Goal: Find specific page/section: Find specific page/section

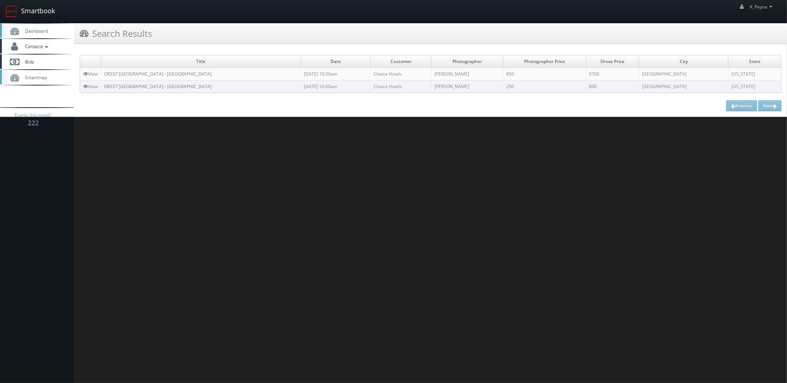
click at [37, 7] on link "Smartbook" at bounding box center [30, 11] width 61 height 23
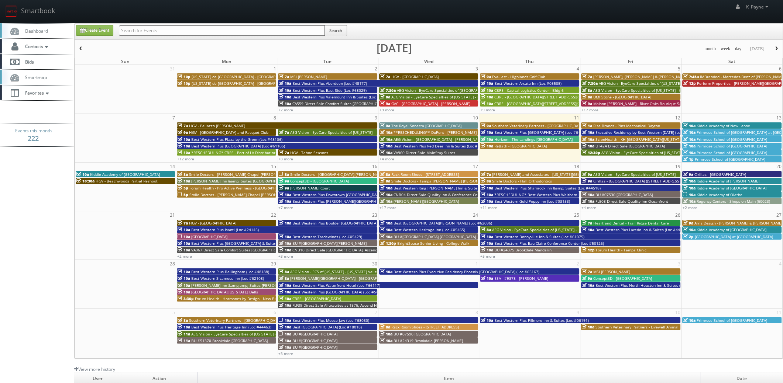
click at [126, 25] on input "text" at bounding box center [222, 30] width 206 height 10
type input "vancouver"
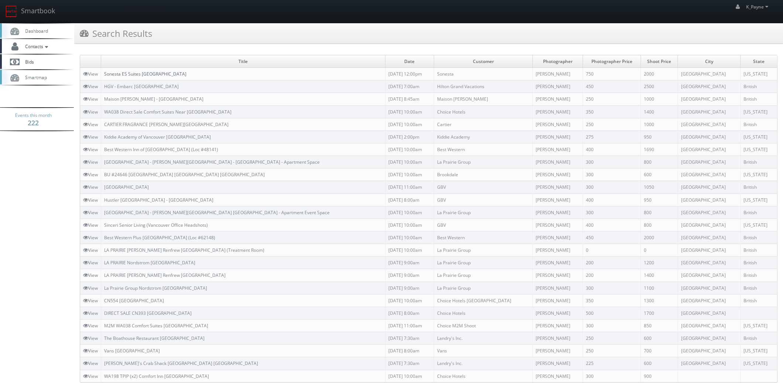
click at [184, 75] on link "Sonesta ES Suites [GEOGRAPHIC_DATA]" at bounding box center [145, 74] width 82 height 6
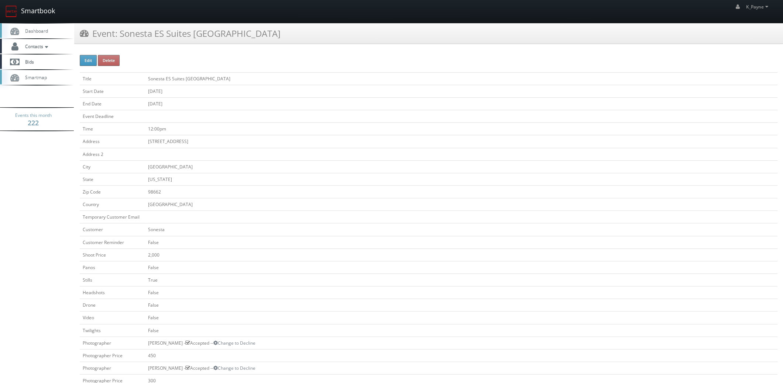
click at [31, 11] on link "Smartbook" at bounding box center [30, 11] width 61 height 23
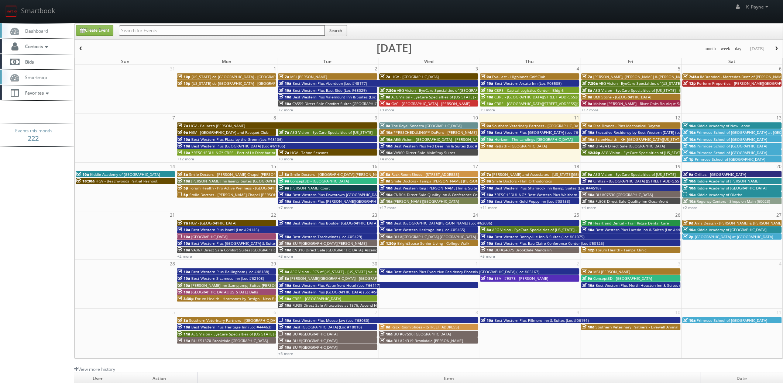
click at [148, 28] on input "text" at bounding box center [222, 30] width 206 height 10
type input "tioga"
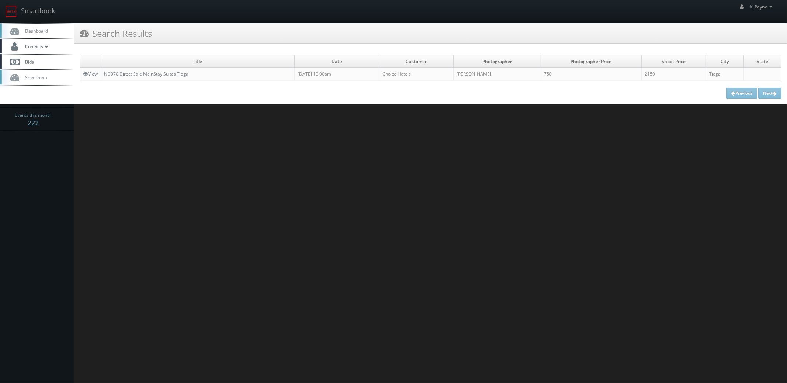
drag, startPoint x: 211, startPoint y: 75, endPoint x: 120, endPoint y: 79, distance: 90.9
click at [120, 80] on div "Title Date Customer Photographer Photographer Price Shoot Price [GEOGRAPHIC_DAT…" at bounding box center [431, 67] width 702 height 25
drag, startPoint x: 197, startPoint y: 77, endPoint x: 187, endPoint y: 93, distance: 18.8
click at [197, 77] on td "ND070 Direct Sale MainStay Suites Tioga" at bounding box center [198, 74] width 194 height 13
click at [209, 120] on html "Smartbook Toggle Side Navigation Toggle Top Navigation K_Payne K_Payne Profile …" at bounding box center [393, 191] width 787 height 383
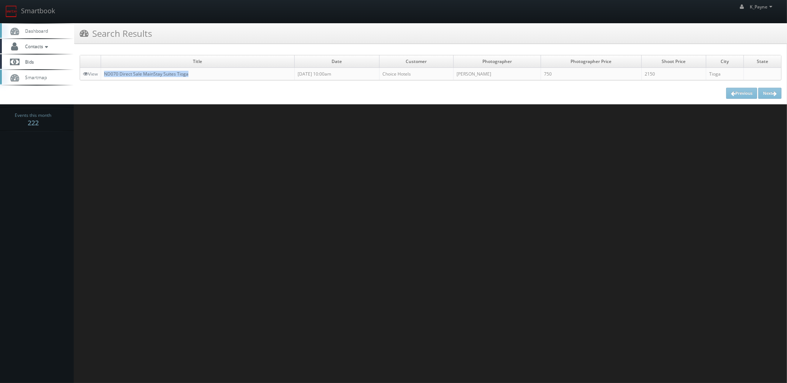
drag, startPoint x: 190, startPoint y: 76, endPoint x: 106, endPoint y: 76, distance: 84.5
click at [106, 76] on td "ND070 Direct Sale MainStay Suites Tioga" at bounding box center [198, 74] width 194 height 13
copy link "ND070 Direct Sale MainStay Suites Tioga"
click at [144, 162] on html "Smartbook Toggle Side Navigation Toggle Top Navigation K_Payne K_Payne Profile …" at bounding box center [393, 191] width 787 height 383
click at [115, 75] on link "ND070 Direct Sale MainStay Suites Tioga" at bounding box center [146, 74] width 84 height 6
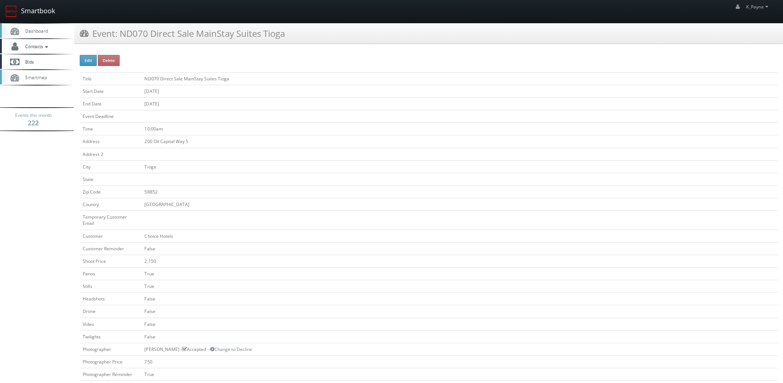
click at [42, 10] on link "Smartbook" at bounding box center [30, 11] width 61 height 23
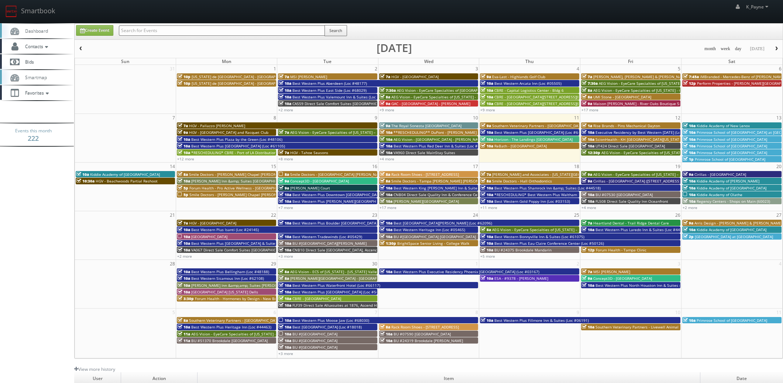
click at [170, 34] on input "text" at bounding box center [222, 30] width 206 height 10
type input "zion"
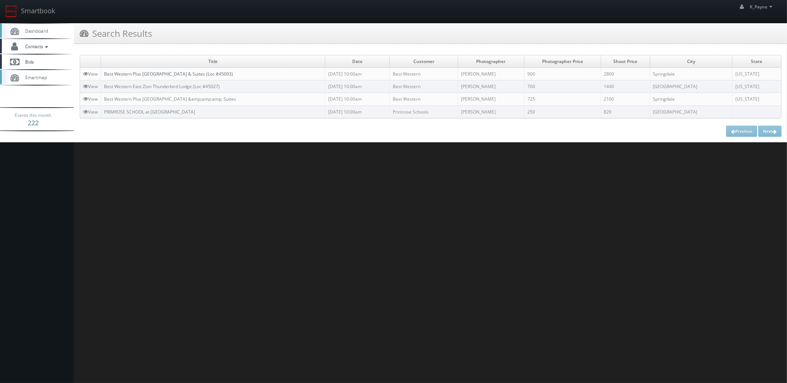
click at [208, 72] on link "Best Western Plus Zion Canyon Inn & Suites (Loc #45093)" at bounding box center [168, 74] width 129 height 6
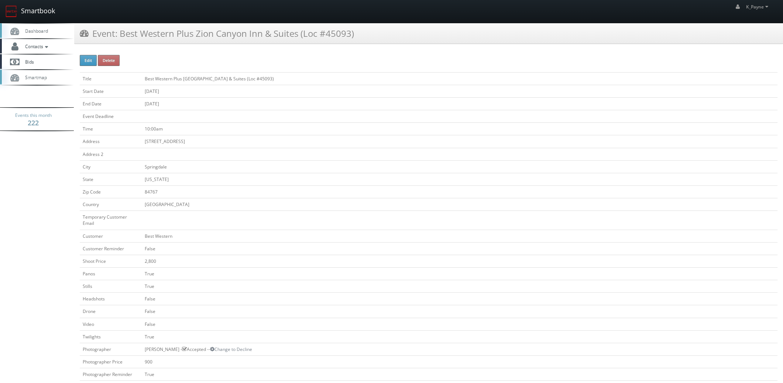
click at [28, 6] on link "Smartbook" at bounding box center [30, 11] width 61 height 23
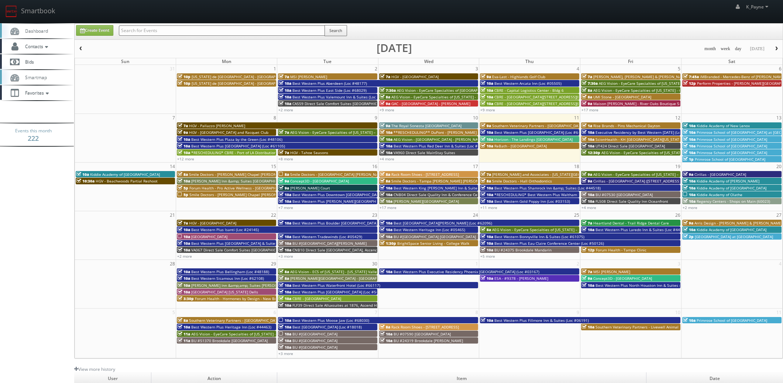
click at [149, 30] on input "text" at bounding box center [222, 30] width 206 height 10
type input "poipu"
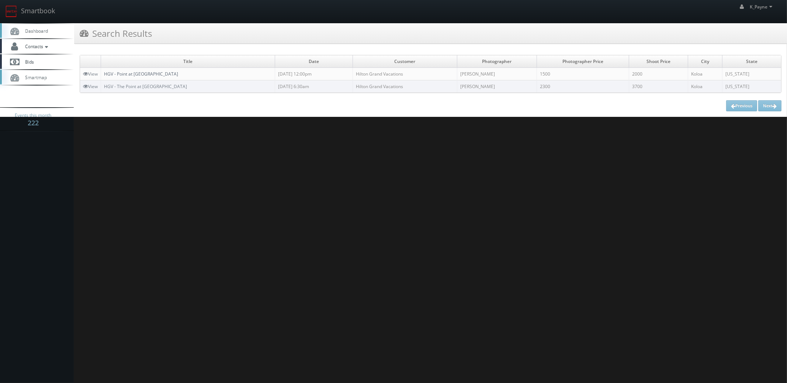
click at [162, 73] on link "HGV - Point at [GEOGRAPHIC_DATA]" at bounding box center [141, 74] width 74 height 6
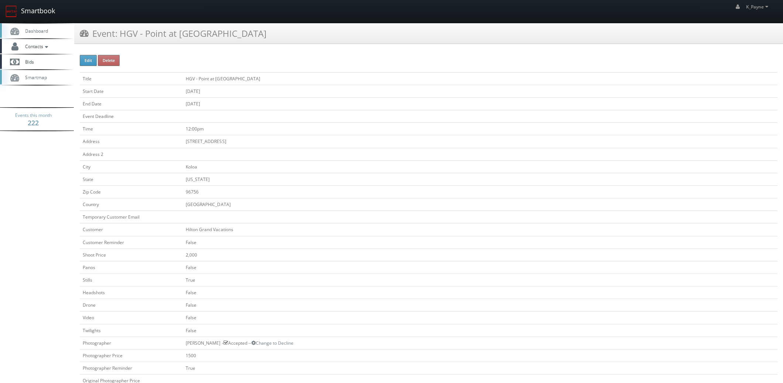
click at [45, 13] on link "Smartbook" at bounding box center [30, 11] width 61 height 23
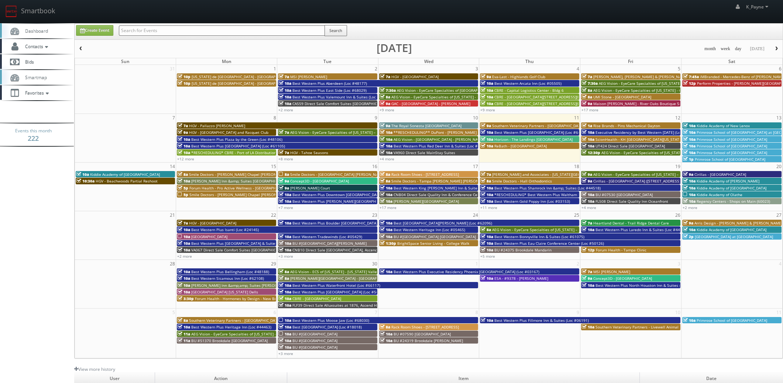
click at [177, 32] on input "text" at bounding box center [222, 30] width 206 height 10
type input "cna61"
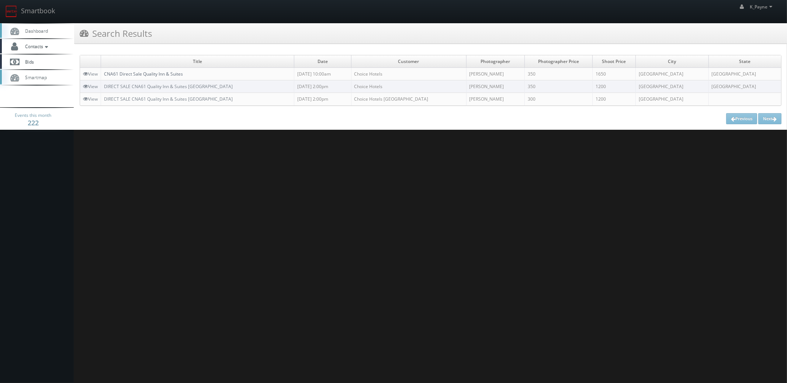
click at [152, 74] on link "CNA61 Direct Sale Quality Inn & Suites" at bounding box center [143, 74] width 79 height 6
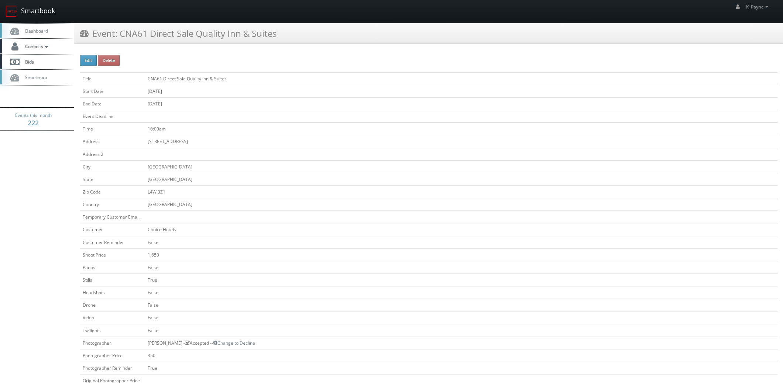
click at [31, 14] on link "Smartbook" at bounding box center [30, 11] width 61 height 23
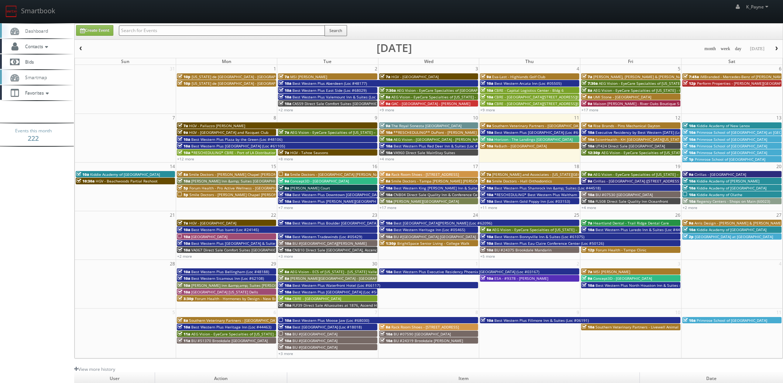
click at [128, 28] on input "text" at bounding box center [222, 30] width 206 height 10
type input "61037"
